Goal: Find specific page/section: Find specific page/section

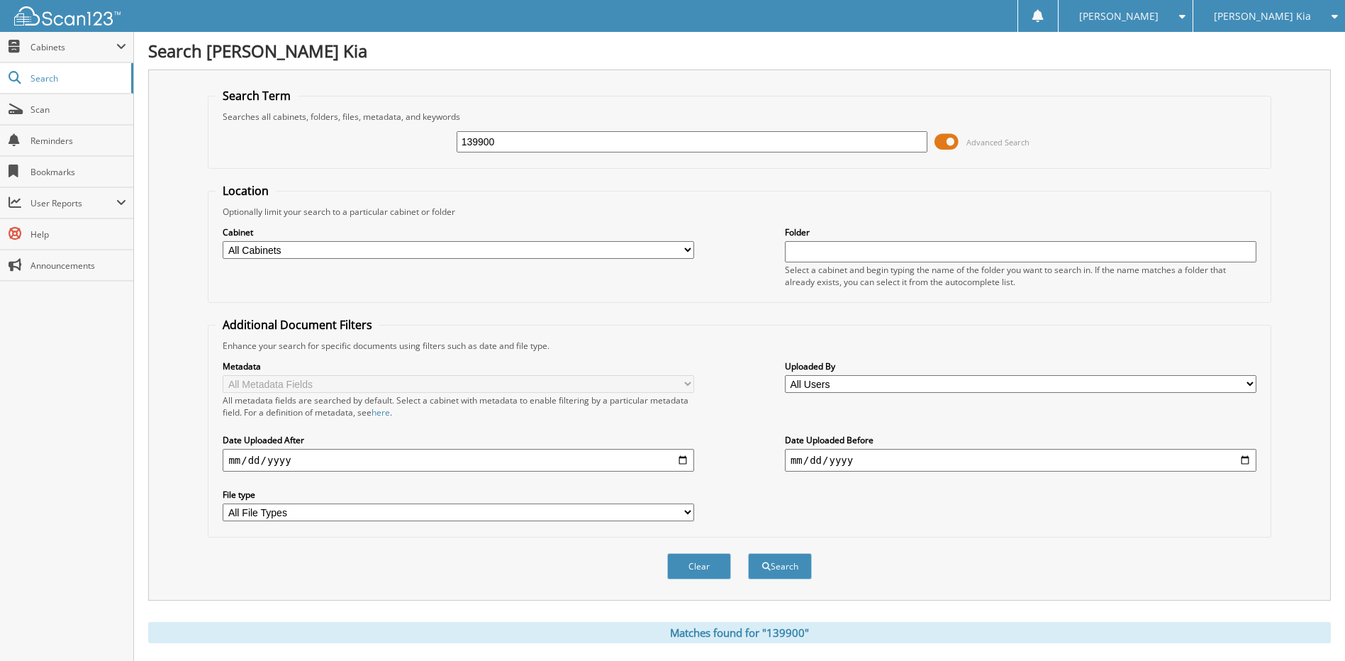
click at [739, 140] on input "139900" at bounding box center [692, 141] width 471 height 21
drag, startPoint x: 673, startPoint y: 148, endPoint x: 406, endPoint y: 140, distance: 267.4
click at [406, 140] on div "139900 Advanced Search" at bounding box center [739, 142] width 1047 height 38
paste input "595781"
type input "595781"
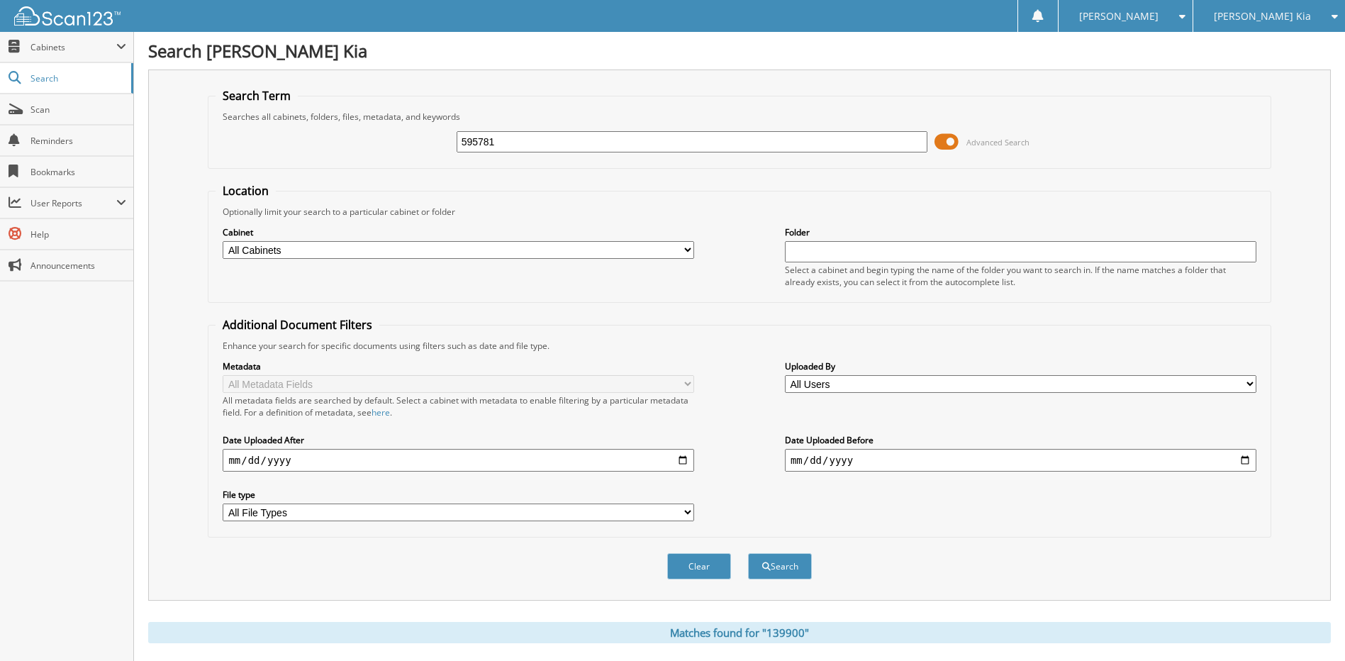
click at [748, 553] on button "Search" at bounding box center [780, 566] width 64 height 26
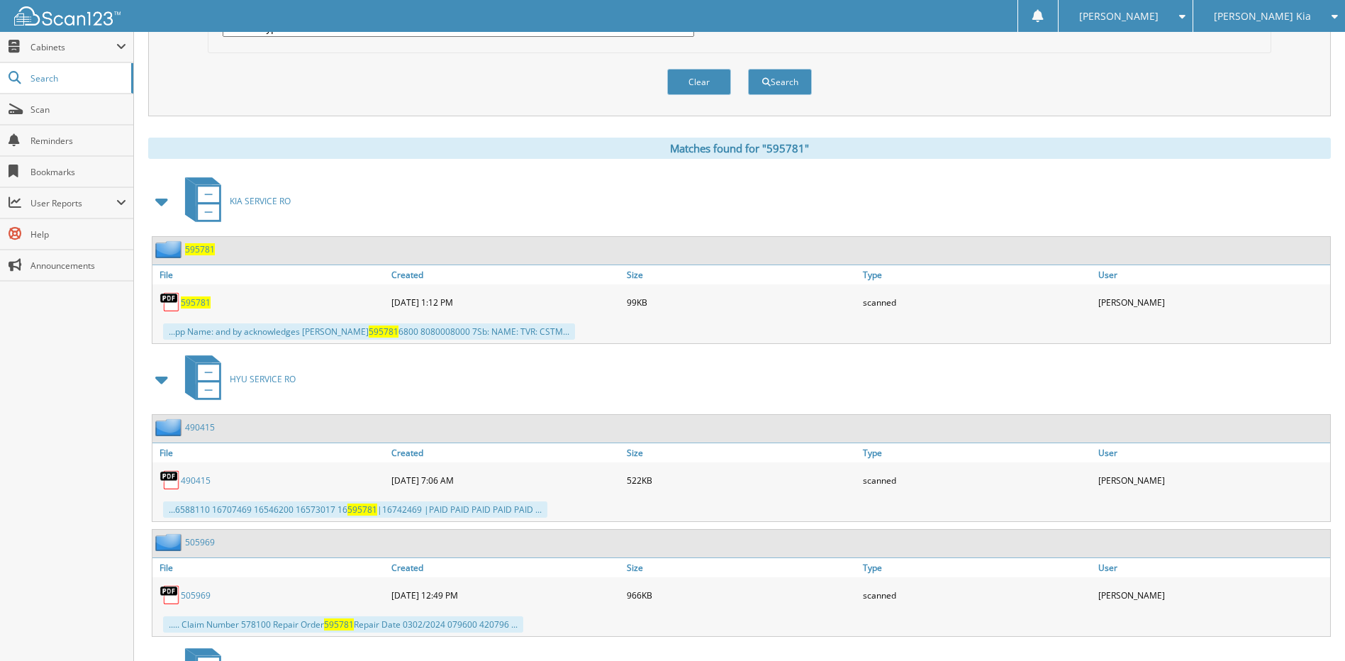
scroll to position [496, 0]
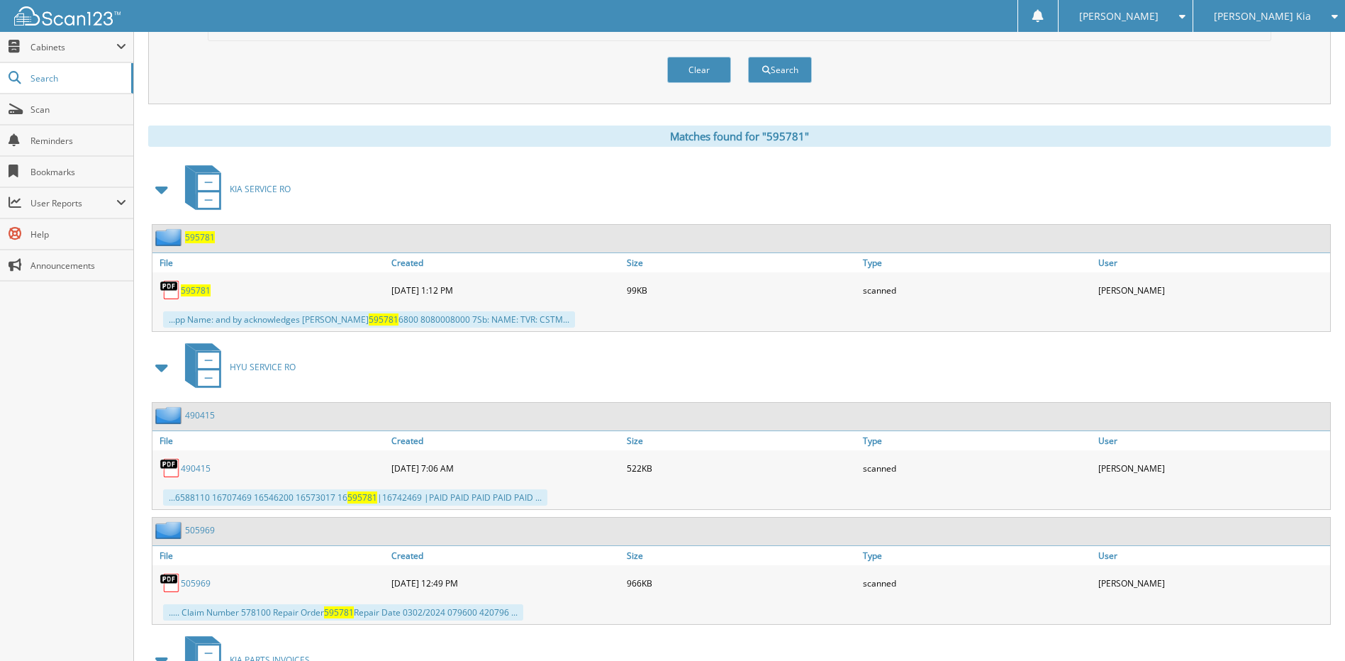
click at [206, 290] on span "595781" at bounding box center [196, 290] width 30 height 12
